Goal: Transaction & Acquisition: Purchase product/service

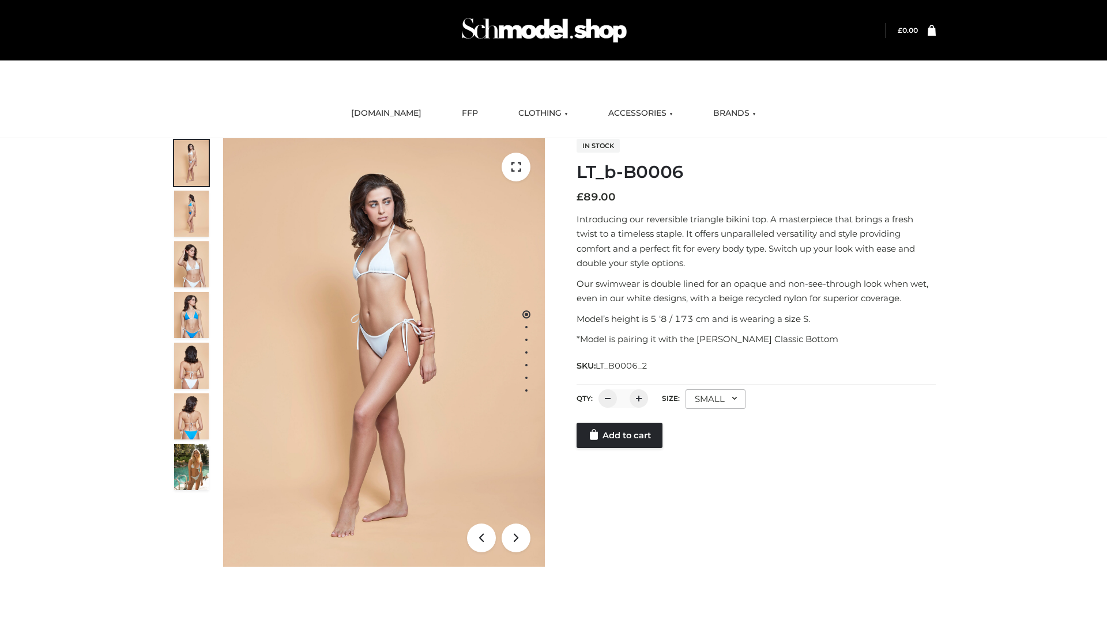
click at [620, 448] on link "Add to cart" at bounding box center [619, 435] width 86 height 25
